Goal: Task Accomplishment & Management: Complete application form

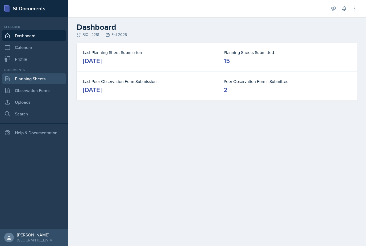
click at [29, 79] on link "Planning Sheets" at bounding box center [34, 78] width 64 height 11
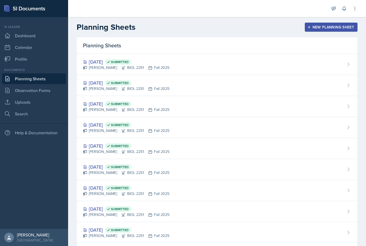
click at [318, 31] on button "New Planning Sheet" at bounding box center [331, 27] width 53 height 9
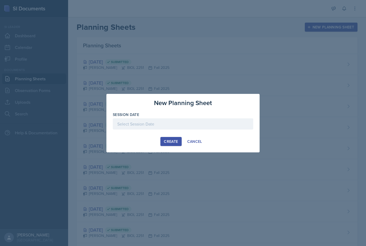
click at [170, 142] on div "Create" at bounding box center [171, 141] width 14 height 4
click at [194, 130] on p "Required" at bounding box center [183, 132] width 140 height 5
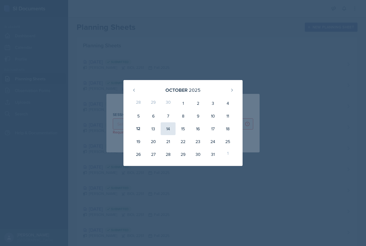
click at [166, 130] on div "14" at bounding box center [168, 128] width 15 height 13
type input "[DATE]"
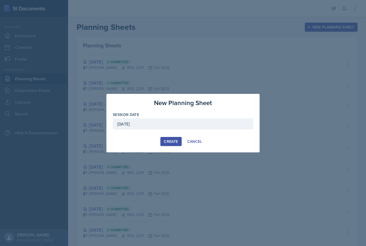
click at [167, 144] on div "Create" at bounding box center [171, 141] width 14 height 4
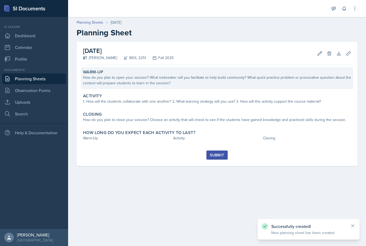
click at [127, 85] on div "How do you plan to open your session? What icebreaker will you facilitate to he…" at bounding box center [217, 80] width 268 height 11
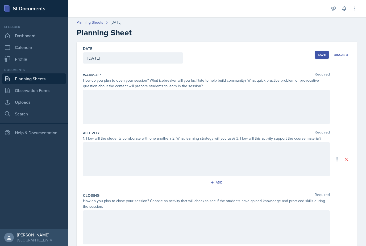
click at [200, 105] on div at bounding box center [206, 107] width 247 height 34
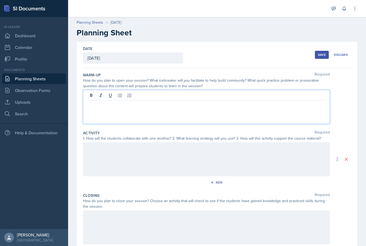
click at [101, 105] on p at bounding box center [207, 105] width 238 height 6
click at [126, 106] on p "Activity:" at bounding box center [207, 105] width 238 height 6
click at [237, 150] on div at bounding box center [206, 159] width 247 height 34
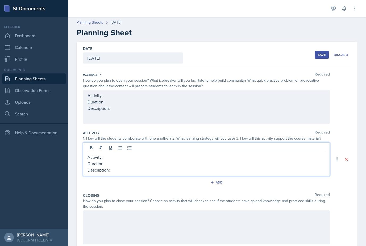
click at [130, 159] on p "Activity:" at bounding box center [207, 157] width 238 height 6
click at [124, 164] on p "Duration:" at bounding box center [207, 163] width 238 height 6
click at [157, 98] on div "Activity: Duration: Description:" at bounding box center [206, 107] width 247 height 34
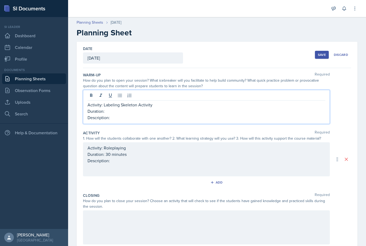
click at [129, 113] on p "Duration:" at bounding box center [207, 111] width 238 height 6
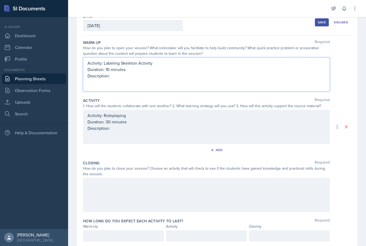
scroll to position [32, 0]
click at [100, 192] on div at bounding box center [206, 195] width 247 height 34
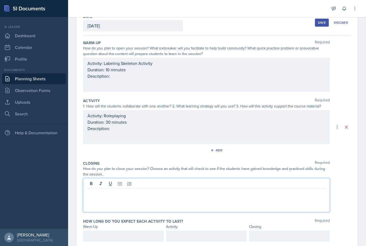
click at [98, 196] on p at bounding box center [207, 193] width 238 height 6
click at [152, 79] on div "Activity: Labeling Skeleton Activity Duration: 10 minutes Description:" at bounding box center [207, 69] width 238 height 19
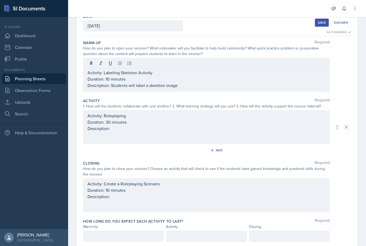
click at [194, 88] on p "Description: Students will label a skeleton image" at bounding box center [207, 85] width 238 height 6
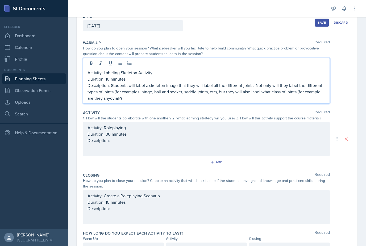
scroll to position [31, 0]
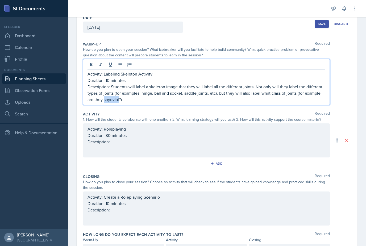
click at [110, 99] on p "Description: Students will label a skeleton image that they will label all the …" at bounding box center [207, 93] width 238 height 19
click at [115, 111] on div "Activity Required 1. How will the students collaborate with one another? 2. Wha…" at bounding box center [217, 140] width 268 height 63
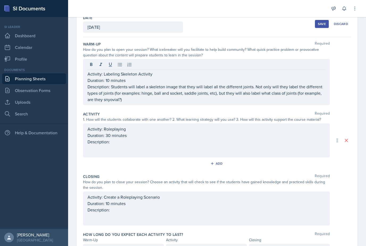
click at [112, 102] on p "Description: Students will label a skeleton image that they will label all the …" at bounding box center [207, 93] width 238 height 19
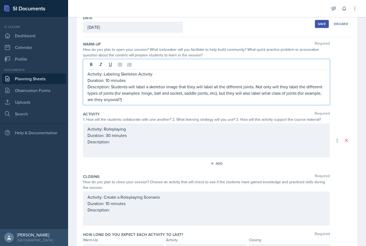
click at [112, 100] on p "Description: Students will label a skeleton image that they will label all the …" at bounding box center [207, 93] width 238 height 19
click at [110, 100] on p "Description: Students will label a skeleton image that they will label all the …" at bounding box center [207, 93] width 238 height 19
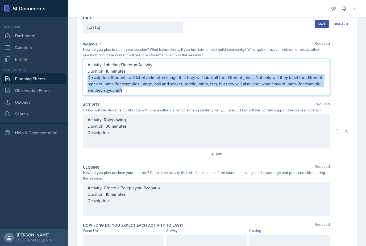
click at [157, 145] on div "Activity: Roleplaying Duration: 30 minutes Description:" at bounding box center [206, 131] width 247 height 34
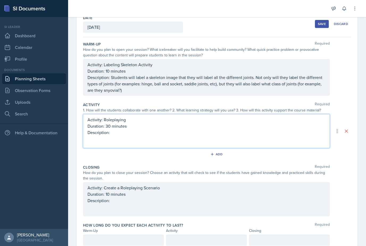
click at [112, 93] on p "Description: Students will label a skeleton image that they will label all the …" at bounding box center [207, 83] width 238 height 19
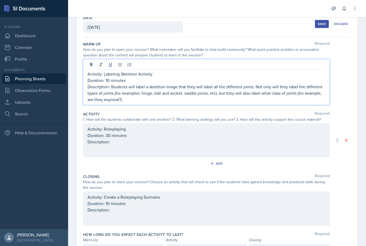
click at [111, 98] on p "Description: Students will label a skeleton image that they will label all the …" at bounding box center [207, 93] width 238 height 19
click at [110, 102] on p "Description: Students will label a skeleton image that they will label all the …" at bounding box center [207, 93] width 238 height 19
click at [114, 100] on p "Description: Students will label a skeleton image that they will label all the …" at bounding box center [207, 93] width 238 height 19
click at [111, 98] on p "Description: Students will label a skeleton image that they will label all the …" at bounding box center [207, 93] width 238 height 19
click at [112, 102] on p "Description: Students will label a skeleton image that they will label all the …" at bounding box center [207, 93] width 238 height 19
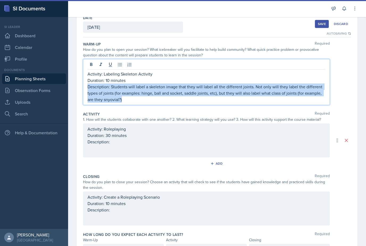
click at [137, 98] on p "Description: Students will label a skeleton image that they will label all the …" at bounding box center [207, 93] width 238 height 19
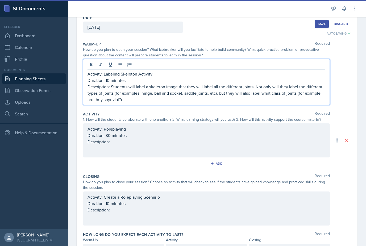
click at [134, 102] on p "Description: Students will label a skeleton image that they will label all the …" at bounding box center [207, 93] width 238 height 19
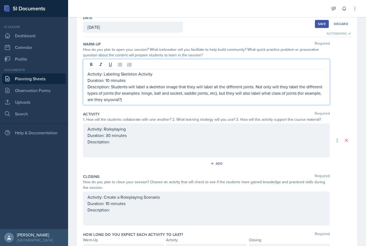
click at [135, 102] on p "Description: Students will label a skeleton image that they will label all the …" at bounding box center [207, 93] width 238 height 19
click at [111, 100] on p "Description: Students will label a skeleton image that they will label all the …" at bounding box center [207, 93] width 238 height 19
click at [113, 102] on p "Description: Students will label a skeleton image that they will label all the …" at bounding box center [207, 93] width 238 height 19
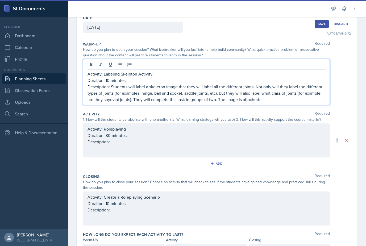
click at [288, 99] on p "Description: Students will label a skeleton image that they will label all the …" at bounding box center [207, 93] width 238 height 19
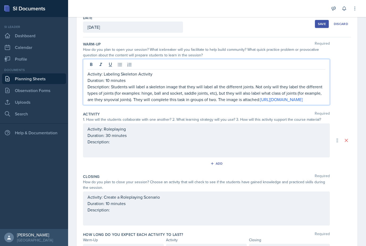
click at [222, 82] on p "Duration: 10 minutes" at bounding box center [207, 80] width 238 height 6
click at [224, 88] on p "Description: Students will label a skeleton image that they will label all the …" at bounding box center [207, 93] width 238 height 19
click at [264, 91] on p "Description: Students will label a skeleton image that they will label as many …" at bounding box center [207, 93] width 238 height 19
click at [272, 83] on p "Duration: 10 minutes" at bounding box center [207, 80] width 238 height 6
click at [266, 88] on p "Description: Students will label a skeleton image that they will label as many …" at bounding box center [207, 93] width 238 height 19
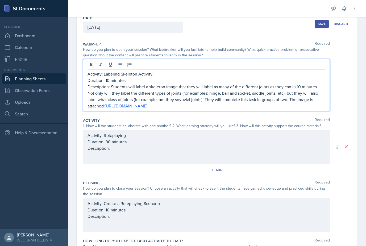
click at [149, 89] on p "Description: Students will label a skeleton image that they will label as many …" at bounding box center [207, 97] width 238 height 26
click at [195, 85] on p "Description: Students will use a skeleton image that they will label as many of…" at bounding box center [207, 97] width 238 height 26
click at [188, 91] on p "Description: Students will use a skeleton image to will label as many of the di…" at bounding box center [207, 97] width 238 height 26
click at [221, 106] on p "Description: Students will use a skeleton image to will label as many of the di…" at bounding box center [207, 97] width 238 height 26
click at [187, 83] on p "Duration: 10 minutes" at bounding box center [207, 80] width 238 height 6
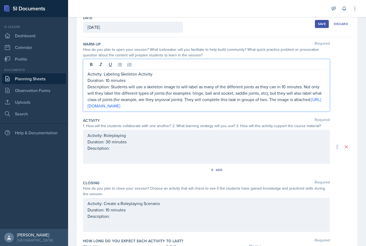
click at [192, 89] on p "Description: Students will use a skeleton image to will label as many of the di…" at bounding box center [207, 97] width 238 height 26
click at [185, 87] on p "Description: Students will use a skeleton image to will label as many of the di…" at bounding box center [207, 97] width 238 height 26
click at [151, 100] on p "Description: Students will use a skeleton image to label as many of the differe…" at bounding box center [207, 97] width 238 height 26
click at [298, 105] on p "Description: Students will use a skeleton image to label as many of the differe…" at bounding box center [207, 97] width 238 height 26
click at [151, 108] on link "[URL][DOMAIN_NAME]" at bounding box center [199, 103] width 223 height 12
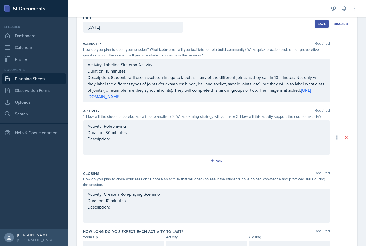
click at [211, 99] on p "Description: Students will use a skeleton image to label as many of the differe…" at bounding box center [207, 87] width 238 height 26
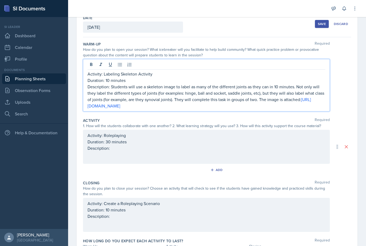
click at [233, 106] on p "Description: Students will use a skeleton image to label as many of the differe…" at bounding box center [207, 97] width 238 height 26
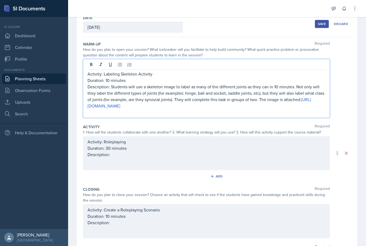
scroll to position [31, 0]
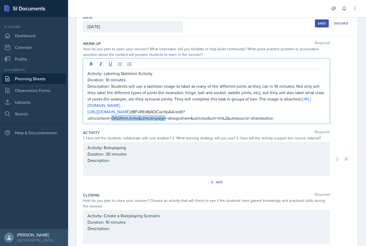
click at [118, 115] on em "content=DAG1mmJIvfw&utm" at bounding box center [121, 118] width 53 height 6
click at [115, 111] on link "[URL][DOMAIN_NAME]" at bounding box center [109, 112] width 43 height 6
click at [113, 111] on link "[URL][DOMAIN_NAME]" at bounding box center [109, 112] width 43 height 6
click at [122, 114] on link "[URL][DOMAIN_NAME]" at bounding box center [109, 112] width 43 height 6
click at [121, 112] on link "[URL][DOMAIN_NAME]" at bounding box center [109, 112] width 43 height 6
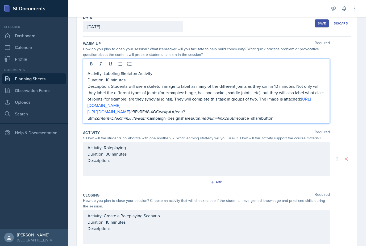
click at [213, 111] on p "[URL][DOMAIN_NAME] It BFvREd8j4OCwrXpAA/edit?utm content=DAG1mmJIvfw&utm campai…" at bounding box center [207, 115] width 238 height 13
click at [226, 91] on p "Description: Students will use a skeleton image to label as many of the differe…" at bounding box center [207, 96] width 238 height 26
click at [212, 81] on p "Duration: 10 minutes" at bounding box center [207, 80] width 238 height 6
click at [130, 111] on link "[URL][DOMAIN_NAME]" at bounding box center [109, 112] width 43 height 6
click at [130, 109] on link "[URL][DOMAIN_NAME]" at bounding box center [109, 112] width 43 height 6
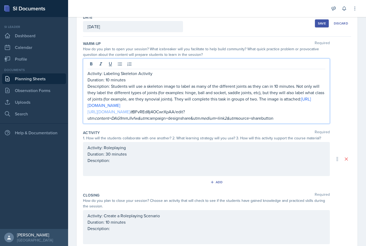
click at [128, 113] on link "[URL][DOMAIN_NAME]" at bounding box center [109, 112] width 43 height 6
click at [246, 78] on p "Duration: 10 minutes" at bounding box center [207, 80] width 238 height 6
click at [179, 112] on p "[URL][DOMAIN_NAME] It BFvREd8j4OCwrXpAA/edit?utm content=DAG1mmJIvfw&utm campai…" at bounding box center [207, 115] width 238 height 13
click at [261, 114] on p "[URL][DOMAIN_NAME] It BFvREd8j4OCwrXpAA/edit?utm content=DAG1mmJIvfw&utm campai…" at bounding box center [207, 115] width 238 height 13
click at [281, 121] on p "[URL][DOMAIN_NAME] It BFvREd8j4OCwrXpAA/edit?utm content=DAG1mmJIvfw&utm campai…" at bounding box center [207, 115] width 238 height 13
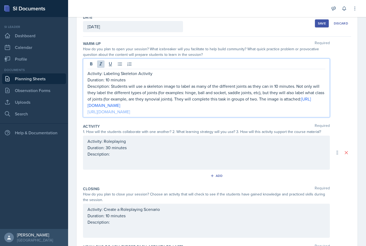
click at [126, 113] on link "[URL][DOMAIN_NAME]" at bounding box center [109, 112] width 43 height 6
click at [129, 113] on link "[URL][DOMAIN_NAME]" at bounding box center [109, 112] width 43 height 6
click at [182, 114] on p "[URL][DOMAIN_NAME]" at bounding box center [207, 112] width 238 height 6
click at [186, 112] on p "[URL][DOMAIN_NAME]" at bounding box center [207, 112] width 238 height 6
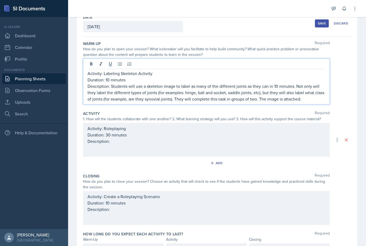
click at [161, 87] on p "Description: Students will use a skeleton image to label as many of the differe…" at bounding box center [207, 92] width 238 height 19
click at [147, 85] on p "Description: Students will use a skeleton image to label as many of the differe…" at bounding box center [207, 92] width 238 height 19
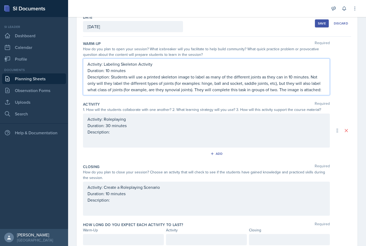
click at [321, 90] on p "Description: Students will use a printed skeleton image to label as many of the…" at bounding box center [207, 83] width 238 height 19
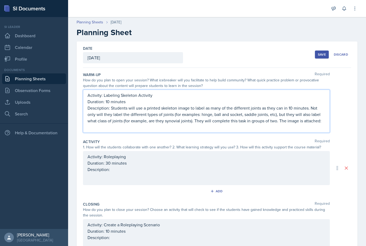
scroll to position [7, 0]
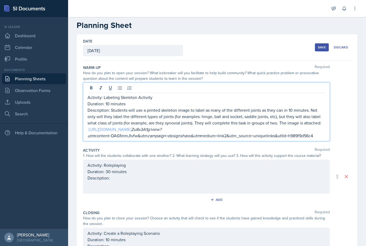
click at [131, 131] on link "[URL][DOMAIN_NAME]" at bounding box center [110, 129] width 43 height 6
click at [313, 135] on p "[URL][DOMAIN_NAME] Zu8x3A1g/view?utm content=DAG1mmJIvfw&utm campaign=designsha…" at bounding box center [207, 132] width 238 height 13
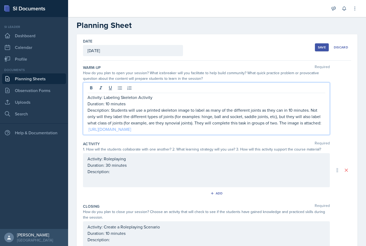
click at [131, 132] on link "[URL][DOMAIN_NAME]" at bounding box center [110, 129] width 43 height 6
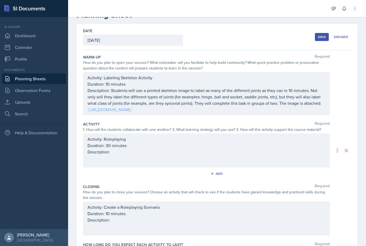
scroll to position [24, 0]
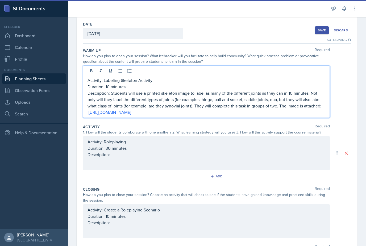
click at [294, 172] on div "Add" at bounding box center [217, 177] width 268 height 10
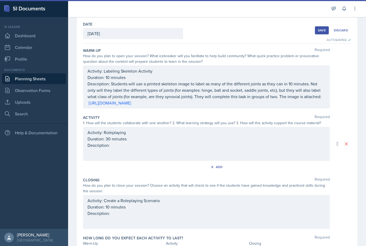
click at [292, 153] on div "Activity: Roleplaying Duration: 30 minutes Description:" at bounding box center [206, 144] width 247 height 34
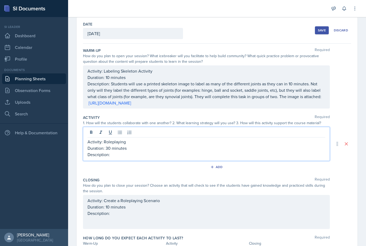
click at [140, 155] on p "Description:" at bounding box center [207, 154] width 238 height 6
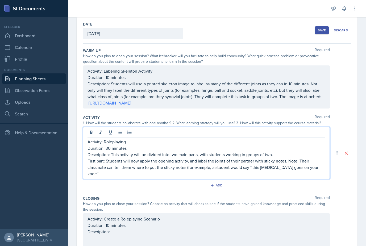
click at [170, 166] on p "First part: Students will now apply the opening activity, and label the joints …" at bounding box center [207, 167] width 238 height 19
click at [320, 167] on p "First part: Students will now apply the opening activity, and label the joints …" at bounding box center [207, 167] width 238 height 19
click at [318, 170] on p "First part: Students will now apply the opening activity, and label the joints …" at bounding box center [207, 167] width 238 height 19
click at [319, 168] on p "First part: Students will now apply the opening activity, and label the joints …" at bounding box center [207, 167] width 238 height 19
click at [265, 168] on p "First part: Students will now apply the opening activity, and label the joints …" at bounding box center [207, 167] width 238 height 19
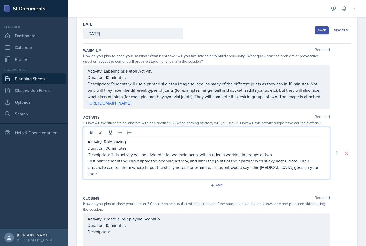
click at [315, 169] on p "First part: Students will now apply the opening activity, and label the joints …" at bounding box center [207, 167] width 238 height 19
click at [318, 167] on p "First part: Students will now apply the opening activity, and label the joints …" at bounding box center [207, 167] width 238 height 19
click at [320, 167] on p "First part: Students will now apply the opening activity, and label the joints …" at bounding box center [207, 167] width 238 height 19
click at [314, 168] on p "First part: Students will now apply the opening activity, and label the joints …" at bounding box center [207, 167] width 238 height 19
click at [310, 170] on p "First part: Students will now apply the opening activity, and label the joints …" at bounding box center [207, 167] width 238 height 19
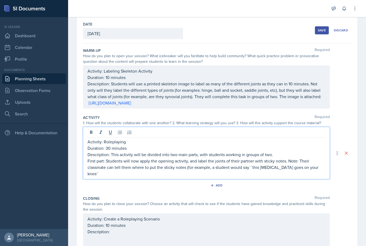
click at [312, 168] on p "First part: Students will now apply the opening activity, and label the joints …" at bounding box center [207, 167] width 238 height 19
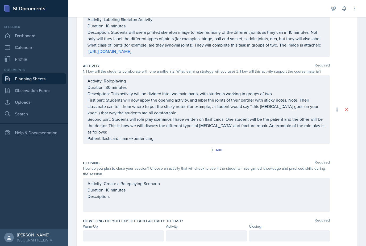
scroll to position [76, 0]
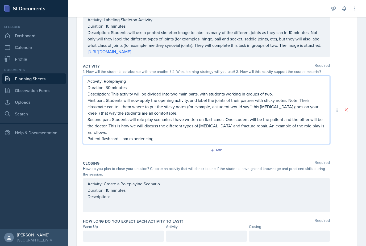
click at [262, 210] on div "Activity: Create a Roleplaying Scenario Duration: 10 minutes Description:" at bounding box center [206, 195] width 247 height 34
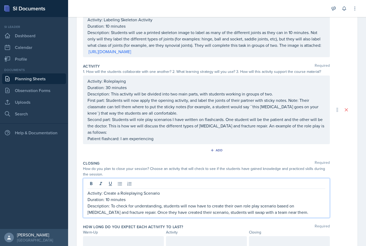
click at [224, 212] on p "Description: To check for understanding, students will now have to create their…" at bounding box center [207, 209] width 238 height 13
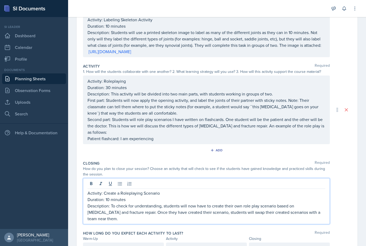
click at [313, 215] on p "Description: To check for understanding, students will now have to create their…" at bounding box center [207, 212] width 238 height 19
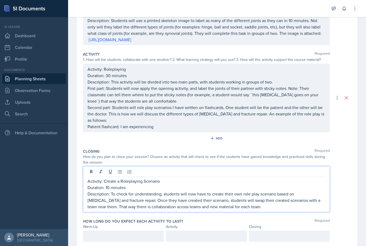
scroll to position [78, 0]
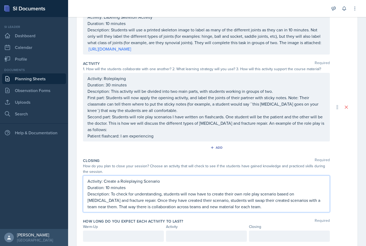
click at [335, 172] on div "How do you plan to close your session? Choose an activity that will check to se…" at bounding box center [217, 168] width 268 height 11
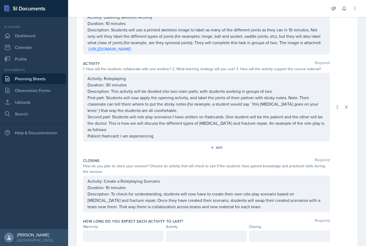
scroll to position [17, 0]
click at [110, 231] on div at bounding box center [123, 236] width 81 height 11
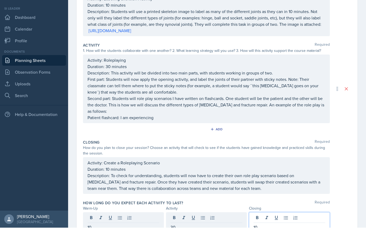
click at [270, 176] on div "Activity: Create a Roleplaying Scenario Duration: 10 minutes Description: To ch…" at bounding box center [206, 194] width 247 height 37
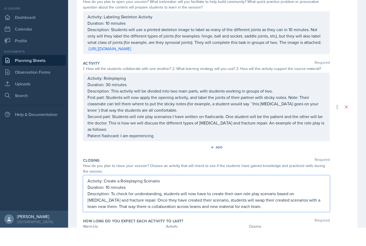
scroll to position [74, 0]
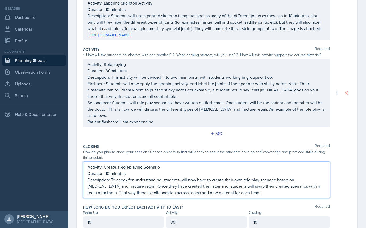
click at [121, 195] on p "Description: To check for understanding, students will now have to create their…" at bounding box center [207, 204] width 238 height 19
click at [119, 195] on p "Description: To check for understanding, students will now have to create their…" at bounding box center [207, 204] width 238 height 19
click at [246, 195] on p "Description: To check for understanding, students will now have to create their…" at bounding box center [207, 204] width 238 height 19
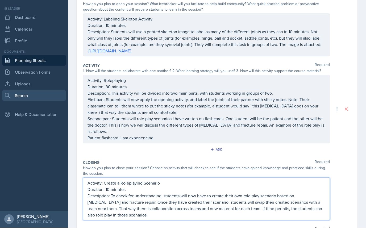
scroll to position [56, 0]
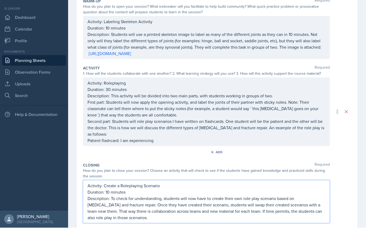
click at [308, 125] on div "Activity: Roleplaying Duration: 30 minutes Description: This activity will be d…" at bounding box center [207, 130] width 238 height 64
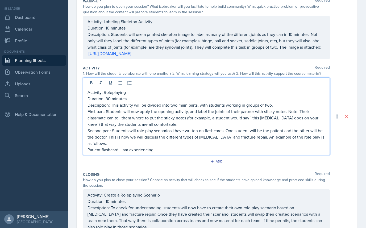
click at [311, 165] on p "Patient flashcard: I am experiencing" at bounding box center [207, 168] width 238 height 6
click at [315, 165] on p "Patient flashcard: I am experiencing" at bounding box center [207, 168] width 238 height 6
click at [295, 107] on p "Activity: Roleplaying" at bounding box center [207, 110] width 238 height 6
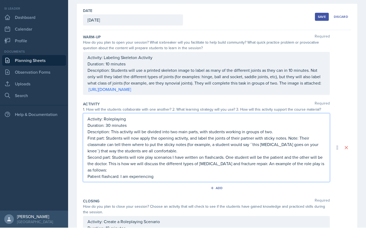
scroll to position [19, 0]
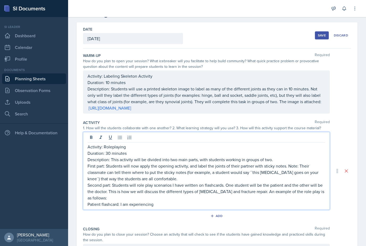
click at [175, 201] on p "Patient flashcard: I am experiencing" at bounding box center [207, 204] width 238 height 6
click at [126, 201] on p "Patient flashcard: I am experiencing" at bounding box center [207, 204] width 238 height 6
click at [161, 201] on p "Patient flashcard: I am experiencing" at bounding box center [207, 204] width 238 height 6
click at [195, 182] on p "Second part: Students will role play scenarios I have written on flashcards. On…" at bounding box center [207, 191] width 238 height 19
click at [197, 201] on p "Patient flashcard: I am experiencing an injury to my colllarbone," at bounding box center [207, 204] width 238 height 6
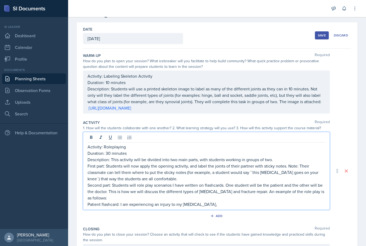
click at [222, 201] on p "Patient flashcard: I am experiencing an injury to my [MEDICAL_DATA]," at bounding box center [207, 204] width 238 height 6
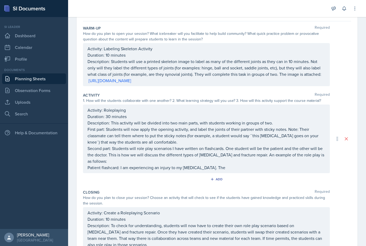
scroll to position [43, 0]
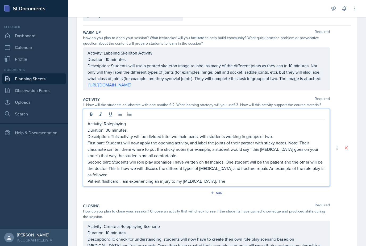
click at [318, 159] on p "Second part: Students will role play scenarios I have written on flashcards. On…" at bounding box center [207, 168] width 238 height 19
click at [244, 178] on p "Patient flashcard: I am experiencing an injury to my [MEDICAL_DATA]. The" at bounding box center [207, 181] width 238 height 6
click at [213, 178] on p "Patient flashcard: I am experiencing an injury to my [MEDICAL_DATA]. The bones …" at bounding box center [207, 181] width 238 height 6
click at [303, 159] on p "Second part: Students will role play scenarios I have written on flashcards. On…" at bounding box center [207, 168] width 238 height 19
click at [303, 178] on p "Patient flashcard: I am experiencing an injury to my [MEDICAL_DATA]. The fractu…" at bounding box center [207, 181] width 238 height 6
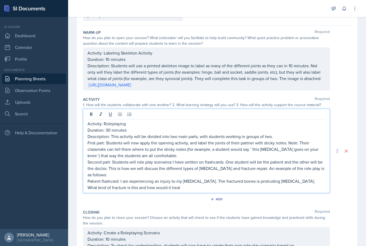
click at [194, 178] on p "Patient flashcard: I am experiencing an injury to my [MEDICAL_DATA]. The fractu…" at bounding box center [207, 184] width 238 height 13
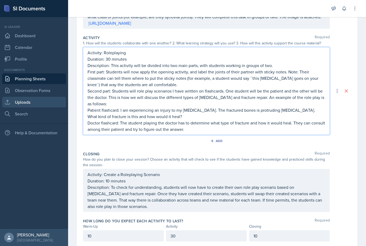
scroll to position [104, 0]
click at [125, 120] on p "Doctor flashcard: The student playing the doctor has to determine what type of …" at bounding box center [207, 126] width 238 height 13
click at [260, 120] on p "Doctor flashcard: The student playing the doctor has to determine what type of …" at bounding box center [207, 126] width 238 height 13
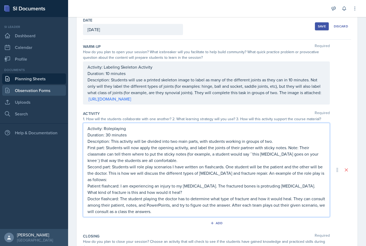
scroll to position [28, 0]
click at [151, 62] on div "Activity: Labeling Skeleton Activity Duration: 10 minutes Description: Students…" at bounding box center [206, 83] width 247 height 43
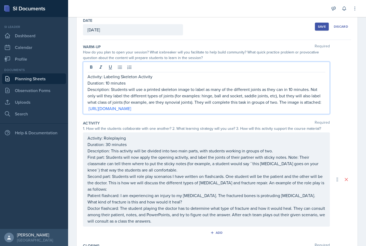
click at [175, 73] on p "Activity: Labeling Skeleton Activity" at bounding box center [207, 76] width 238 height 6
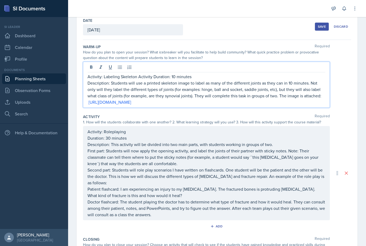
click at [150, 73] on p "Activity: Labeling Skeleton Activity Duration: 10 minutes" at bounding box center [207, 76] width 238 height 6
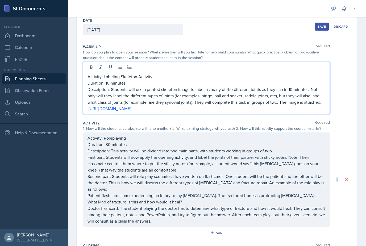
click at [153, 73] on p "Activity: Labeling Skeleton Activity" at bounding box center [207, 76] width 238 height 6
click at [88, 73] on p "Activity: Labeling Skeleton Activity" at bounding box center [207, 76] width 238 height 6
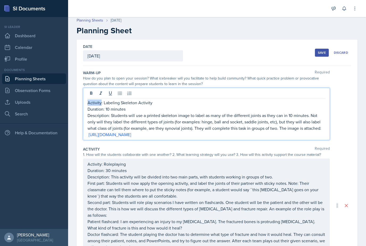
scroll to position [2, 0]
copy div "Activity: Labeling Skeleton Activity Duration: 10 minutes Description: Students…"
click at [215, 132] on p "[URL][DOMAIN_NAME]" at bounding box center [207, 135] width 238 height 6
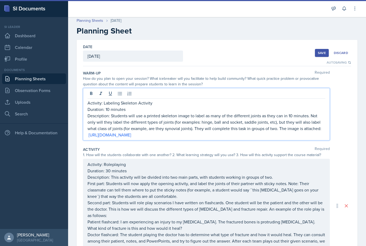
click at [153, 100] on p "Activity: Labeling Skeleton Activity" at bounding box center [207, 103] width 238 height 6
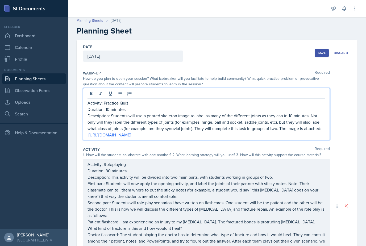
click at [115, 113] on p "Description: Students will use a printed skeleton image to label as many of the…" at bounding box center [207, 122] width 238 height 19
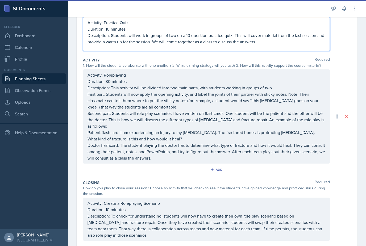
scroll to position [77, 0]
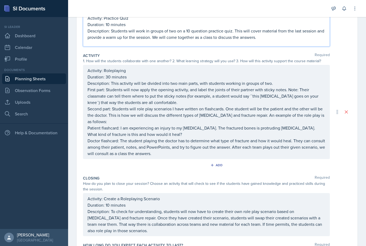
click at [183, 76] on div "Activity: Roleplaying Duration: 30 minutes Description: This activity will be d…" at bounding box center [207, 111] width 238 height 89
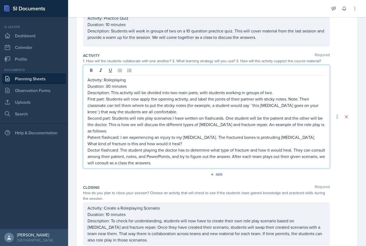
click at [197, 96] on p "First part: Students will now apply the opening activity, and label the joints …" at bounding box center [207, 105] width 238 height 19
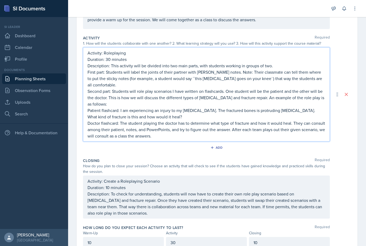
scroll to position [95, 0]
click at [90, 191] on p "Description: To check for understanding, students will now have to create their…" at bounding box center [207, 204] width 238 height 26
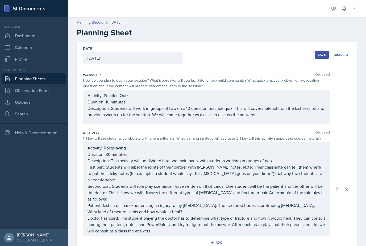
scroll to position [0, 0]
click at [326, 53] on div "Save" at bounding box center [322, 55] width 8 height 4
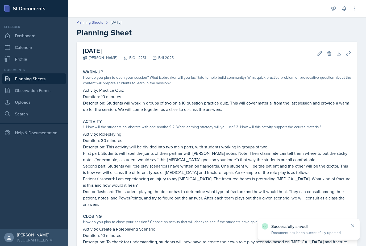
click at [54, 73] on link "Planning Sheets" at bounding box center [34, 78] width 64 height 11
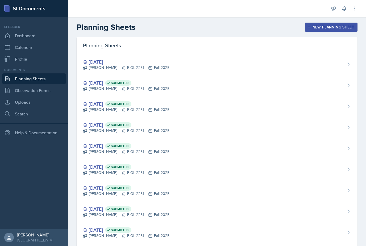
click at [339, 29] on div "New Planning Sheet" at bounding box center [331, 27] width 46 height 4
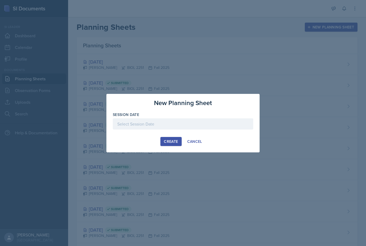
click at [217, 134] on div at bounding box center [183, 132] width 140 height 5
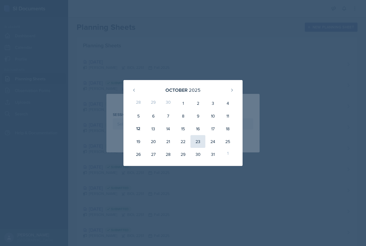
click at [198, 144] on div "23" at bounding box center [197, 141] width 15 height 13
type input "[DATE]"
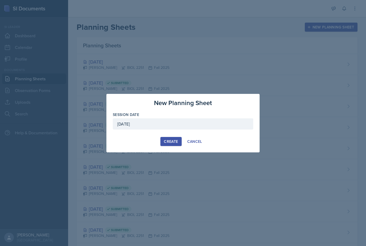
click at [221, 143] on div "Create Cancel" at bounding box center [183, 141] width 140 height 9
click at [218, 140] on div "Create Cancel" at bounding box center [183, 141] width 140 height 9
click at [197, 160] on div at bounding box center [183, 123] width 366 height 246
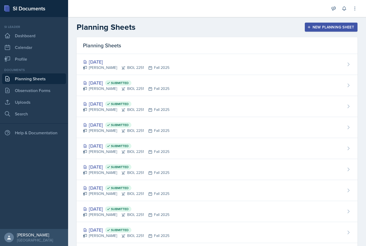
click at [341, 27] on div "New Planning Sheet" at bounding box center [331, 27] width 46 height 4
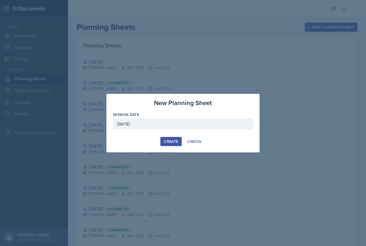
click at [212, 143] on div "Create Cancel" at bounding box center [183, 141] width 140 height 9
click at [144, 140] on div "Create Cancel" at bounding box center [183, 141] width 140 height 9
click at [135, 141] on div "Create Cancel" at bounding box center [183, 141] width 140 height 9
click at [144, 140] on div "Create Cancel" at bounding box center [183, 141] width 140 height 9
click at [140, 142] on div "Create Cancel" at bounding box center [183, 141] width 140 height 9
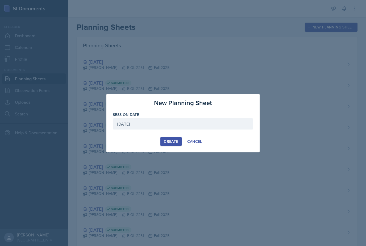
click at [140, 140] on div "Create Cancel" at bounding box center [183, 141] width 140 height 9
click at [196, 160] on div at bounding box center [183, 123] width 366 height 246
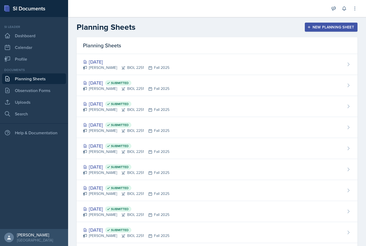
click at [326, 31] on button "New Planning Sheet" at bounding box center [331, 27] width 53 height 9
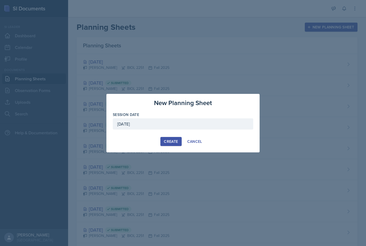
click at [155, 138] on div "Create Cancel" at bounding box center [183, 141] width 140 height 9
click at [148, 140] on div "Create Cancel" at bounding box center [183, 141] width 140 height 9
click at [140, 134] on div at bounding box center [183, 132] width 140 height 5
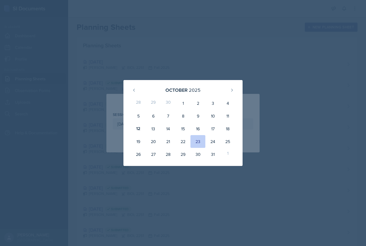
click at [129, 141] on div "[DATE] 28 29 30 1 2 3 4 5 6 7 8 9 10 11 12 13 14 15 16 17 18 19 20 21 22 23 24 …" at bounding box center [182, 123] width 119 height 86
click at [198, 147] on div "23" at bounding box center [197, 141] width 15 height 13
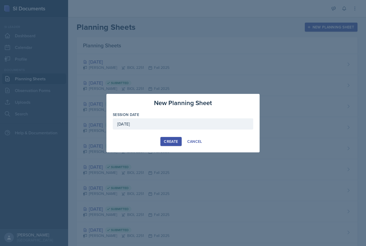
click at [144, 141] on div "Create Cancel" at bounding box center [183, 141] width 140 height 9
click at [195, 161] on div at bounding box center [183, 123] width 366 height 246
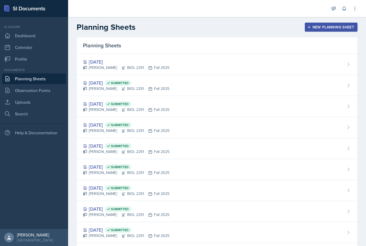
click at [328, 31] on button "New Planning Sheet" at bounding box center [331, 27] width 53 height 9
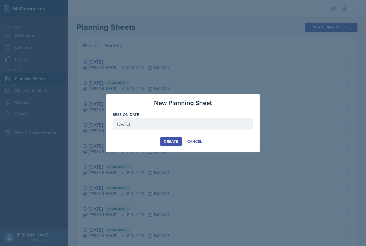
click at [176, 164] on div at bounding box center [183, 123] width 366 height 246
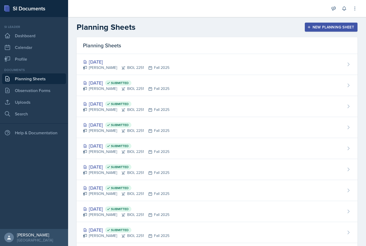
click at [41, 83] on link "Planning Sheets" at bounding box center [34, 78] width 64 height 11
click at [321, 31] on button "New Planning Sheet" at bounding box center [331, 27] width 53 height 9
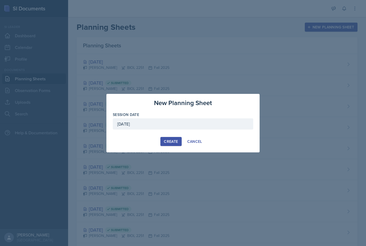
click at [148, 139] on div "Create Cancel" at bounding box center [183, 141] width 140 height 9
click at [196, 161] on div at bounding box center [183, 123] width 366 height 246
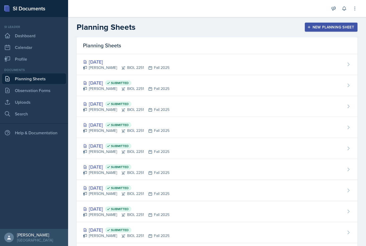
click at [331, 30] on button "New Planning Sheet" at bounding box center [331, 27] width 53 height 9
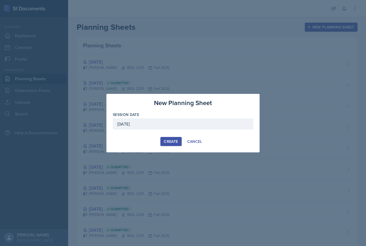
click at [170, 158] on div at bounding box center [183, 123] width 366 height 246
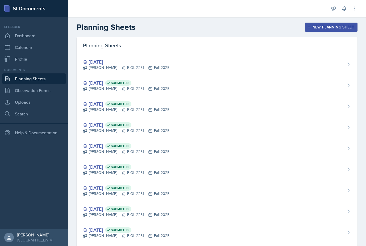
click at [323, 28] on div "New Planning Sheet" at bounding box center [331, 27] width 46 height 4
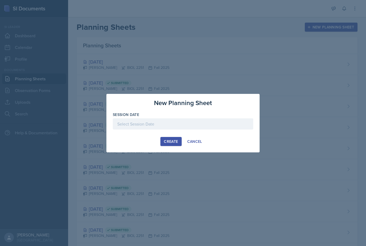
click at [204, 126] on div at bounding box center [183, 123] width 140 height 11
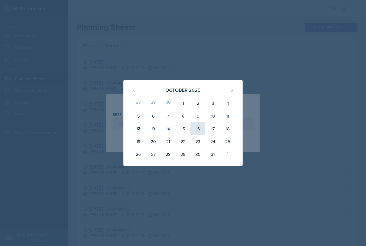
click at [200, 128] on div "16" at bounding box center [197, 128] width 15 height 13
type input "October 16th, 2025"
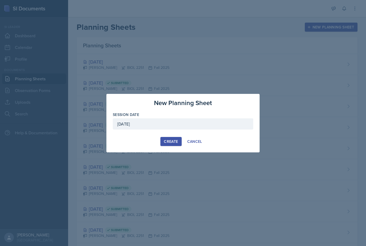
click at [175, 145] on button "Create" at bounding box center [170, 141] width 21 height 9
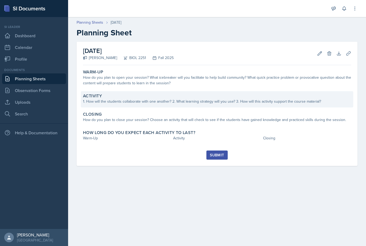
click at [223, 94] on div "Activity" at bounding box center [217, 95] width 268 height 5
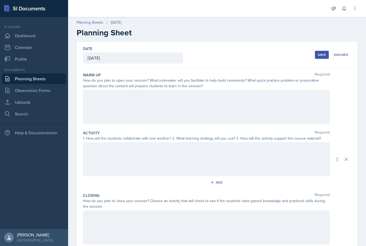
click at [218, 109] on div at bounding box center [206, 107] width 247 height 34
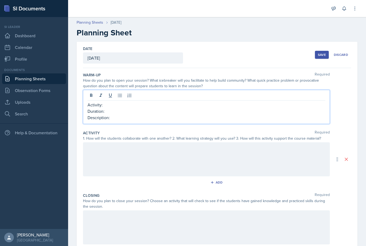
click at [132, 107] on p "Activity:" at bounding box center [207, 105] width 238 height 6
click at [115, 119] on p "Description:" at bounding box center [207, 117] width 238 height 6
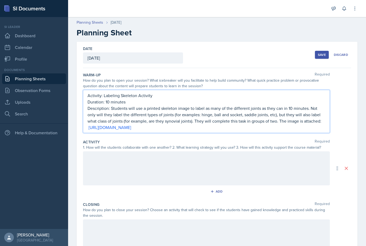
click at [363, 161] on div "Date October 16th, 2025 October 2025 28 29 30 1 2 3 4 5 6 7 8 9 10 11 12 13 14 …" at bounding box center [217, 173] width 298 height 263
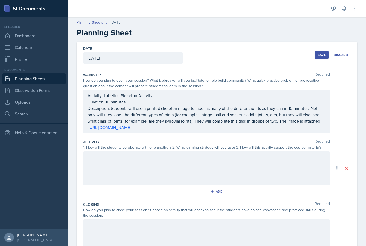
click at [88, 103] on div "Activity: Labeling Skeleton Activity Duration: 10 minutes Description: Students…" at bounding box center [207, 111] width 238 height 38
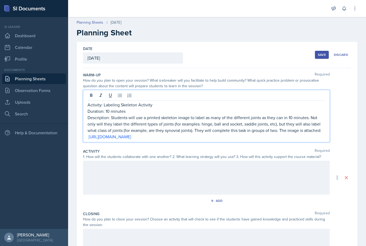
click at [92, 106] on p "Activity: Labeling Skeleton Activity" at bounding box center [207, 105] width 238 height 6
click at [90, 111] on p "Duration: 10 minutes" at bounding box center [207, 111] width 238 height 6
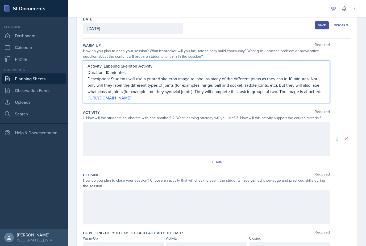
scroll to position [36, 0]
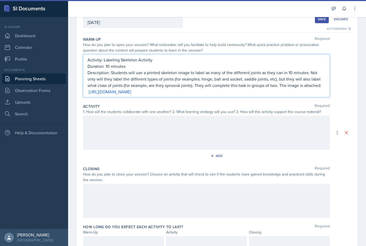
click at [290, 132] on div at bounding box center [206, 133] width 247 height 34
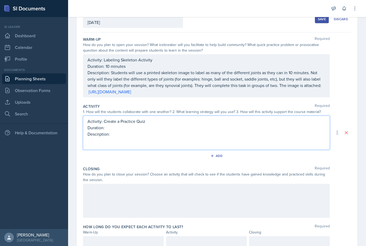
click at [102, 206] on div at bounding box center [206, 201] width 247 height 34
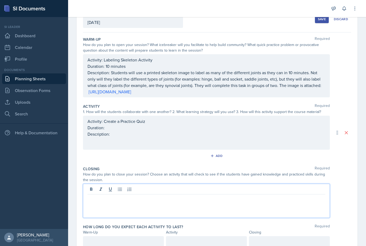
click at [95, 205] on div at bounding box center [206, 201] width 247 height 34
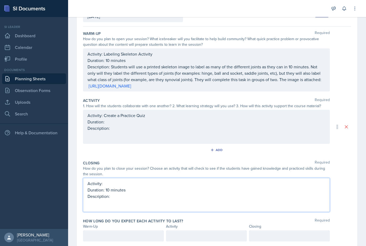
scroll to position [41, 0]
click at [282, 128] on div "Activity: Create a Practice Quiz Duration: Description:" at bounding box center [207, 122] width 238 height 19
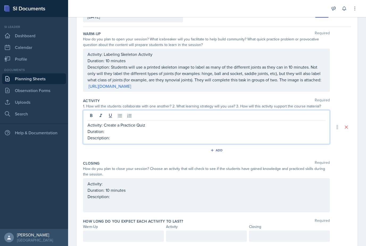
click at [284, 124] on p "Activity: Create a Practice Quiz" at bounding box center [207, 125] width 238 height 6
click at [281, 128] on p "Activity: Create a Practice Quiz" at bounding box center [207, 125] width 238 height 6
click at [259, 131] on p "Duration:" at bounding box center [207, 131] width 238 height 6
click at [145, 132] on p "Duration:" at bounding box center [207, 131] width 238 height 6
click at [148, 128] on p "Duration:" at bounding box center [207, 131] width 238 height 6
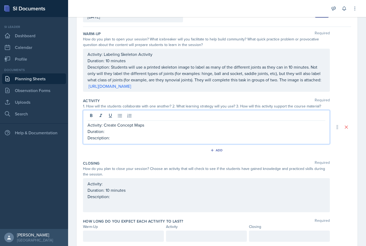
click at [123, 135] on p "Description:" at bounding box center [207, 138] width 238 height 6
click at [118, 144] on div "Activity: Create Concept Maps Duration: 30 minutes Description:" at bounding box center [206, 127] width 247 height 34
click at [123, 138] on p "Description:" at bounding box center [207, 138] width 238 height 6
click at [159, 128] on p "Activity: Create Concept Maps" at bounding box center [207, 125] width 238 height 6
click at [163, 138] on p "Description:" at bounding box center [207, 138] width 238 height 6
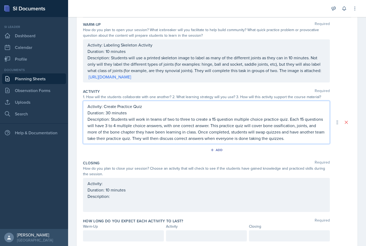
scroll to position [50, 0]
click at [101, 187] on div "Activity: Duration: 10 minutes Description:" at bounding box center [206, 195] width 247 height 34
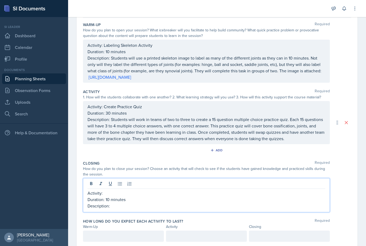
click at [110, 196] on p "Activity:" at bounding box center [207, 193] width 238 height 6
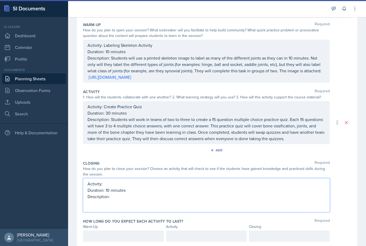
click at [215, 122] on div "Activity: Create Practice Quiz Duration: 30 minutes Description: Students will …" at bounding box center [207, 122] width 238 height 38
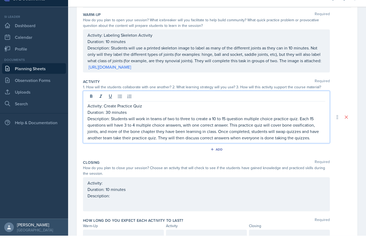
scroll to position [17, 0]
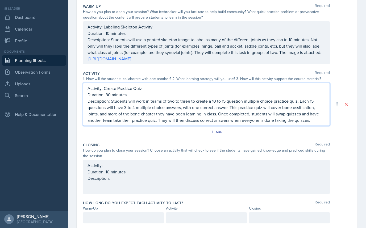
click at [100, 231] on div at bounding box center [123, 236] width 81 height 11
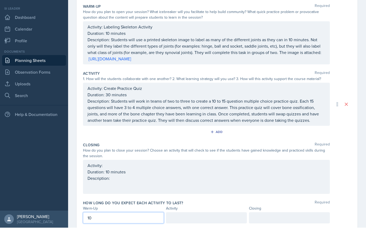
click at [210, 231] on div at bounding box center [206, 236] width 81 height 11
click at [270, 231] on div at bounding box center [289, 236] width 81 height 11
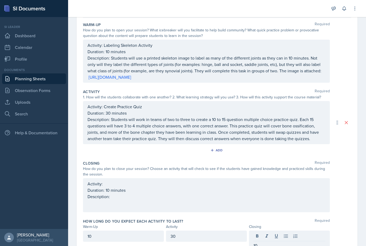
click at [134, 178] on div "Activity: Duration: 10 minutes Description:" at bounding box center [206, 195] width 247 height 34
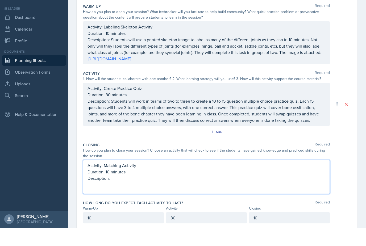
click at [127, 181] on div "Closing Required How do you plan to close your session? Choose an activity that…" at bounding box center [217, 188] width 268 height 58
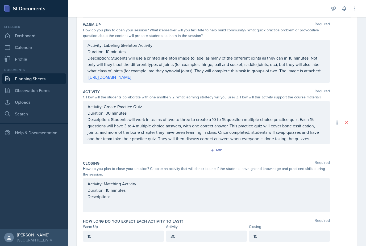
click at [117, 182] on div "Activity: Matching Activity Duration: 10 minutes Description:" at bounding box center [207, 190] width 238 height 19
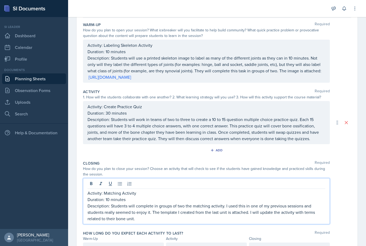
click at [155, 203] on p "Description: Students will complete in groups of two the matching activity. I u…" at bounding box center [207, 212] width 238 height 19
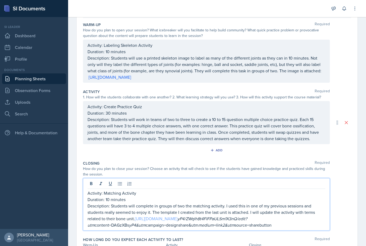
click at [177, 216] on link "https://www.canva.com/design/DAGzXBs" at bounding box center [156, 219] width 43 height 6
click at [277, 208] on p "Description: Students will complete in groups of two the matching activity. I u…" at bounding box center [207, 216] width 238 height 26
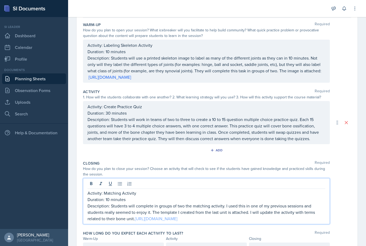
click at [176, 216] on link "https://www.canva.com/design/DAGzXBs" at bounding box center [156, 219] width 43 height 6
click at [177, 216] on link "https://www.canva.com/design/DAGzXBs" at bounding box center [156, 219] width 43 height 6
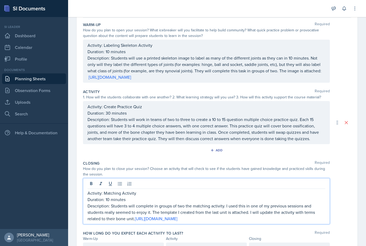
click at [194, 196] on p "Duration: 10 minutes" at bounding box center [207, 199] width 238 height 6
click at [177, 216] on link "https://www.canva.com/design/DAGzXBs" at bounding box center [156, 219] width 43 height 6
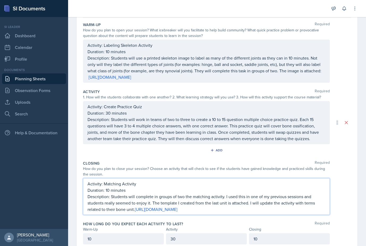
click at [260, 103] on div "Activity: Create Practice Quiz Duration: 30 minutes Description: Students will …" at bounding box center [207, 122] width 238 height 38
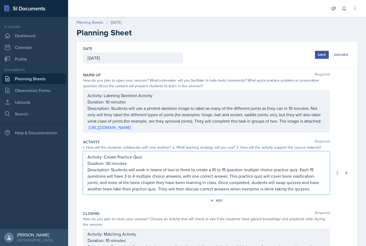
scroll to position [0, 0]
click at [154, 112] on div "Activity: Labeling Skeleton Activity Duration: 10 minutes Description: Students…" at bounding box center [207, 111] width 238 height 38
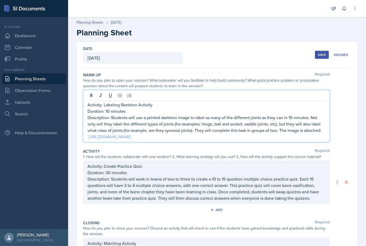
click at [131, 134] on link "[URL][DOMAIN_NAME]" at bounding box center [110, 137] width 43 height 6
click at [216, 134] on p "[URL][DOMAIN_NAME]" at bounding box center [207, 137] width 238 height 6
click at [321, 53] on div "Save" at bounding box center [322, 55] width 8 height 4
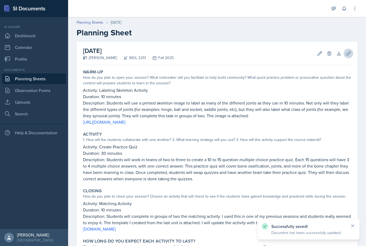
click at [349, 51] on icon at bounding box center [348, 53] width 5 height 5
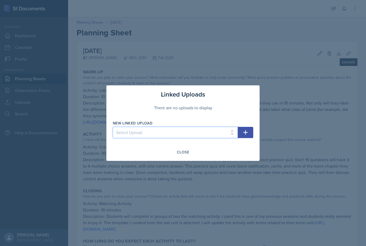
click at [218, 134] on select "Select Upload" at bounding box center [175, 132] width 125 height 11
click at [250, 134] on button "button" at bounding box center [245, 132] width 15 height 11
click at [227, 132] on select "Select Upload" at bounding box center [175, 132] width 125 height 11
click at [211, 133] on select "Select Upload" at bounding box center [175, 132] width 125 height 11
click at [194, 131] on select "Select Upload" at bounding box center [175, 132] width 125 height 11
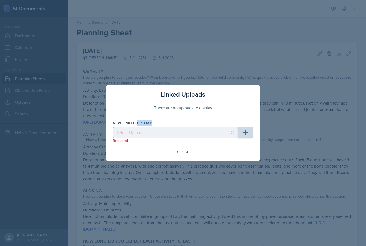
click at [246, 136] on button "button" at bounding box center [245, 132] width 15 height 11
click at [189, 152] on div "Close" at bounding box center [183, 152] width 12 height 4
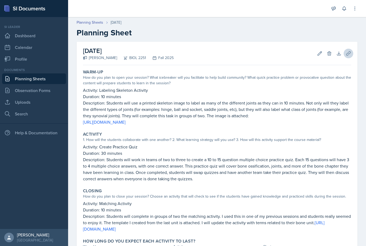
click at [350, 51] on icon at bounding box center [348, 53] width 5 height 5
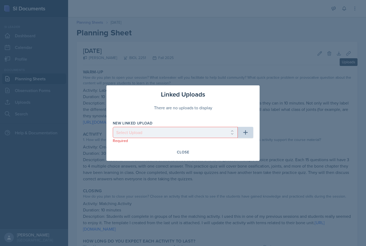
click at [250, 136] on button "button" at bounding box center [245, 132] width 15 height 11
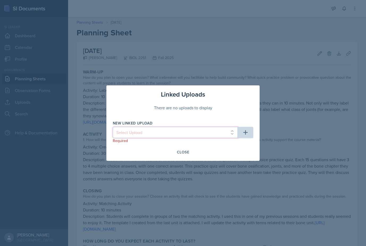
click at [231, 133] on select "Select Upload" at bounding box center [175, 132] width 125 height 11
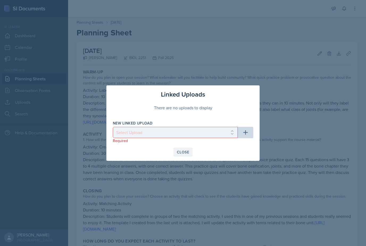
click at [185, 154] on div "Close" at bounding box center [183, 152] width 12 height 4
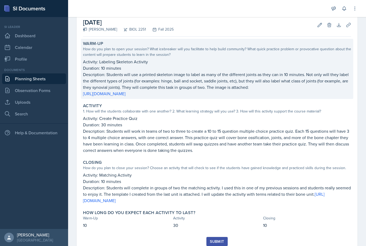
click at [215, 71] on p "Description: Students will use a printed skeleton image to label as many of the…" at bounding box center [217, 80] width 268 height 19
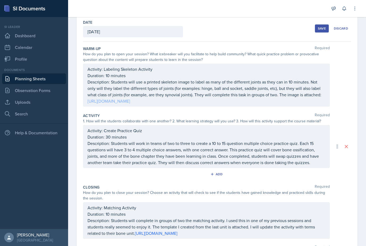
click at [182, 86] on div "Activity: Labeling Skeleton Activity Duration: 10 minutes Description: Students…" at bounding box center [207, 85] width 238 height 38
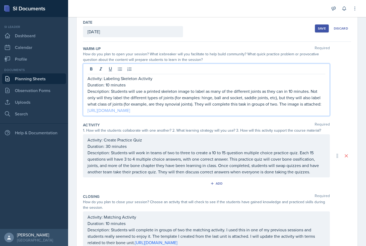
click at [130, 107] on link "[URL][DOMAIN_NAME]" at bounding box center [109, 110] width 43 height 6
click at [232, 107] on p "[URL][DOMAIN_NAME]" at bounding box center [207, 110] width 238 height 6
click at [169, 107] on p at bounding box center [207, 110] width 238 height 6
click at [130, 107] on link "[URL][DOMAIN_NAME]" at bounding box center [109, 110] width 43 height 6
click at [218, 82] on p "Duration: 10 minutes" at bounding box center [207, 85] width 238 height 6
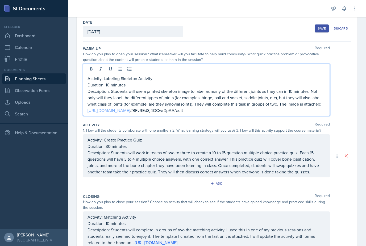
click at [130, 107] on link "[URL][DOMAIN_NAME]" at bounding box center [109, 110] width 43 height 6
click at [258, 75] on p "Activity: Labeling Skeleton Activity" at bounding box center [207, 78] width 238 height 6
click at [229, 88] on p "Description: Students will use a printed skeleton image to label as many of the…" at bounding box center [207, 97] width 238 height 19
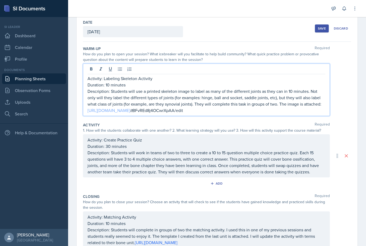
click at [130, 107] on link "[URL][DOMAIN_NAME]" at bounding box center [109, 110] width 43 height 6
click at [129, 107] on link "[URL][DOMAIN_NAME]" at bounding box center [109, 110] width 43 height 6
click at [234, 88] on p "Description: Students will use a printed skeleton image to label as many of the…" at bounding box center [207, 97] width 238 height 19
click at [130, 107] on link "[URL][DOMAIN_NAME]" at bounding box center [109, 110] width 43 height 6
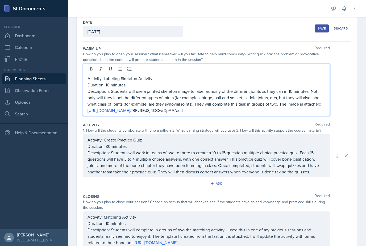
click at [259, 88] on p "Description: Students will use a printed skeleton image to label as many of the…" at bounding box center [207, 97] width 238 height 19
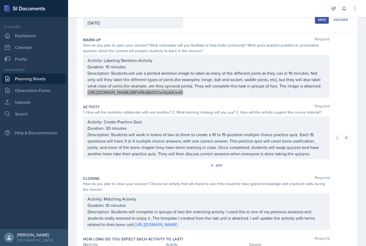
scroll to position [35, 0]
click at [281, 63] on p "Duration: 10 minutes" at bounding box center [207, 66] width 238 height 6
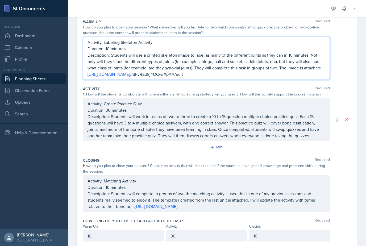
scroll to position [53, 0]
click at [187, 192] on p "Description: Students will complete in groups of two the matching activity. I u…" at bounding box center [207, 200] width 238 height 19
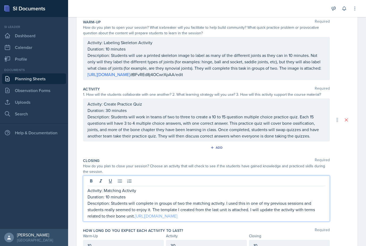
click at [157, 213] on link "https://www.canva.com/design/DAGzXBs" at bounding box center [156, 216] width 43 height 6
click at [212, 200] on p "Description: Students will complete in groups of two the matching activity. I u…" at bounding box center [207, 209] width 238 height 19
click at [234, 200] on p "Description: Students will complete in groups of two the matching activity. I u…" at bounding box center [207, 209] width 238 height 19
click at [289, 200] on p "Description: Students will complete in groups of two the matching activity. I u…" at bounding box center [207, 209] width 238 height 19
click at [295, 200] on p "Description: Students will complete in groups of two the matching activity. I u…" at bounding box center [207, 209] width 238 height 19
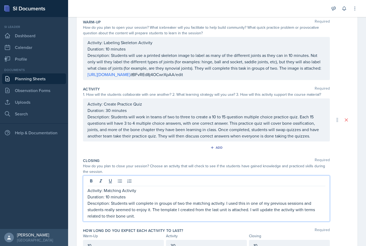
click at [294, 200] on p "Description: Students will complete in groups of two the matching activity. I u…" at bounding box center [207, 209] width 238 height 19
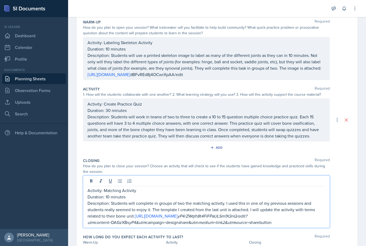
click at [135, 201] on p "Description: Students will complete in groups of two the matching activity. I u…" at bounding box center [207, 213] width 238 height 26
click at [247, 205] on p "Description: Students will complete in groups of two the matching activity. I u…" at bounding box center [207, 213] width 238 height 26
click at [271, 208] on p "Description: Students will complete in groups of two the matching activity. I u…" at bounding box center [207, 213] width 238 height 26
click at [284, 202] on p "Description: Students will complete in groups of two the matching activity. I u…" at bounding box center [207, 213] width 238 height 26
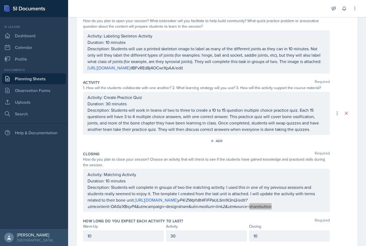
scroll to position [59, 0]
